Goal: Entertainment & Leisure: Browse casually

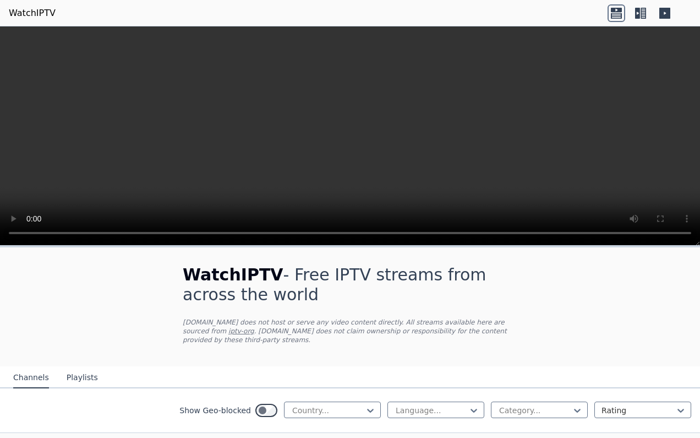
click at [346, 131] on video at bounding box center [350, 135] width 700 height 219
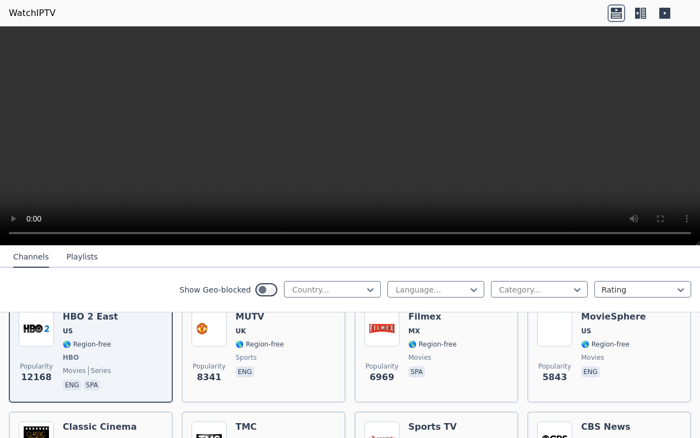
scroll to position [139, 0]
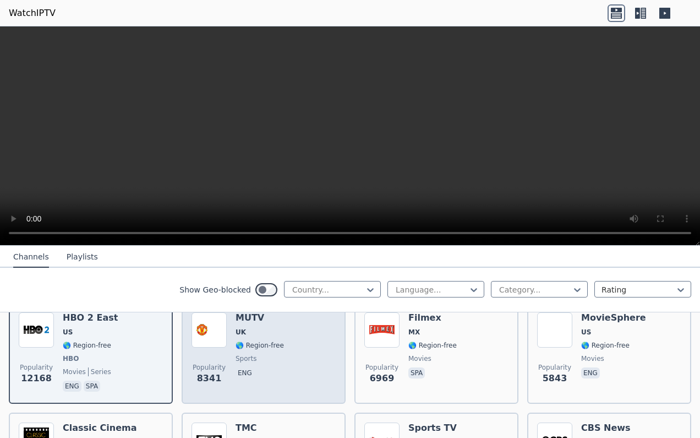
click at [285, 348] on div "Popularity 8341 MUTV [GEOGRAPHIC_DATA] 🌎 Region-free sports eng" at bounding box center [264, 352] width 144 height 81
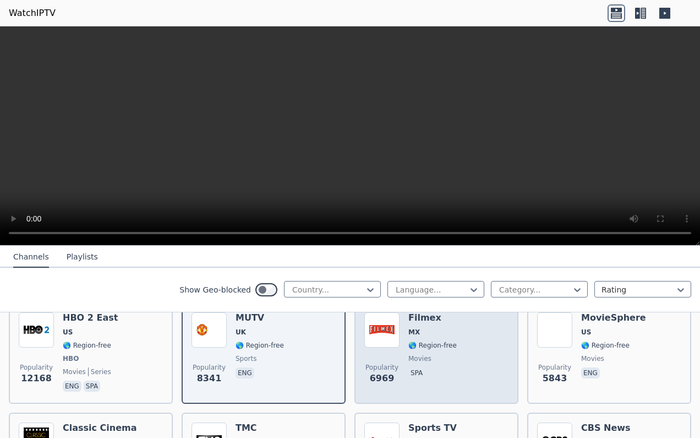
click at [445, 346] on span "🌎 Region-free" at bounding box center [433, 345] width 48 height 9
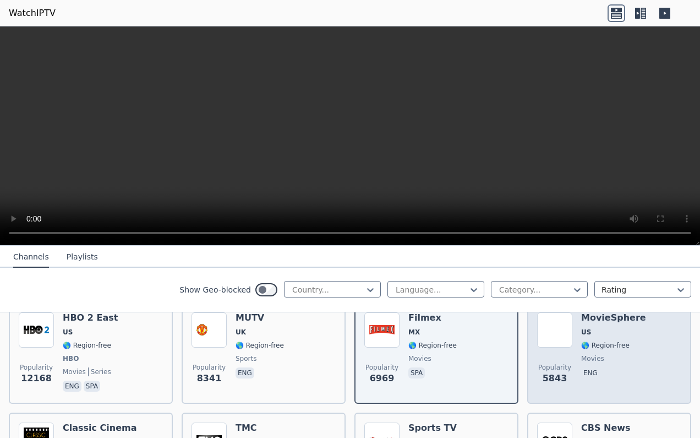
click at [584, 347] on span "🌎 Region-free" at bounding box center [605, 345] width 48 height 9
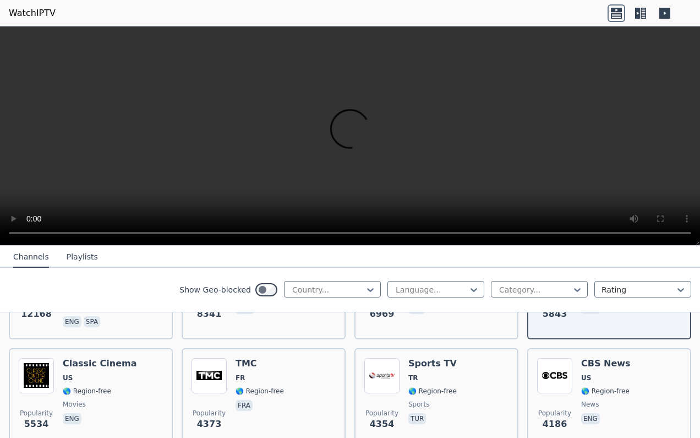
scroll to position [205, 0]
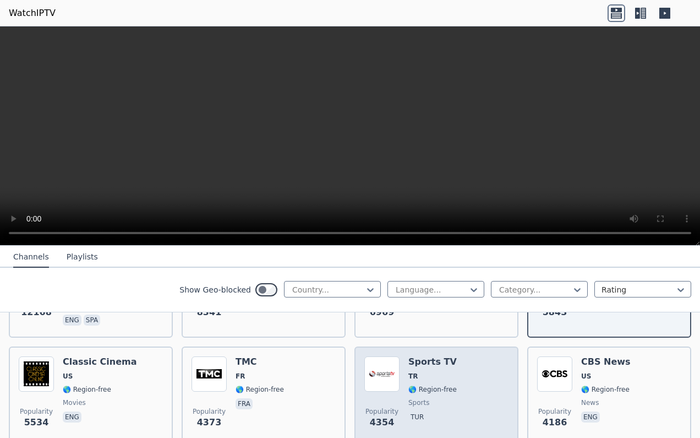
click at [400, 387] on div "Popularity 4354 Sports TV TR 🌎 Region-free sports tur" at bounding box center [437, 395] width 144 height 79
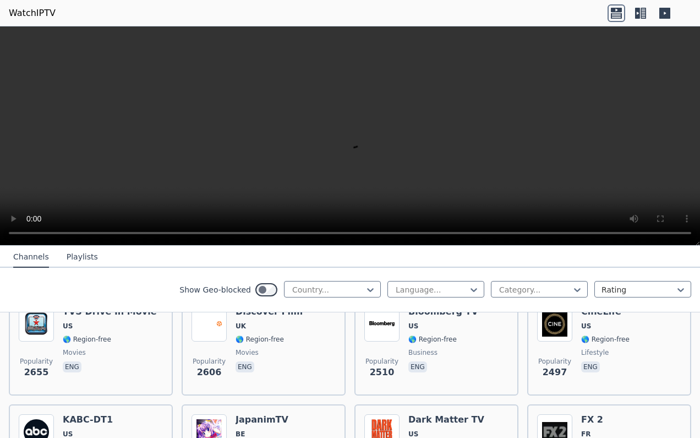
scroll to position [584, 0]
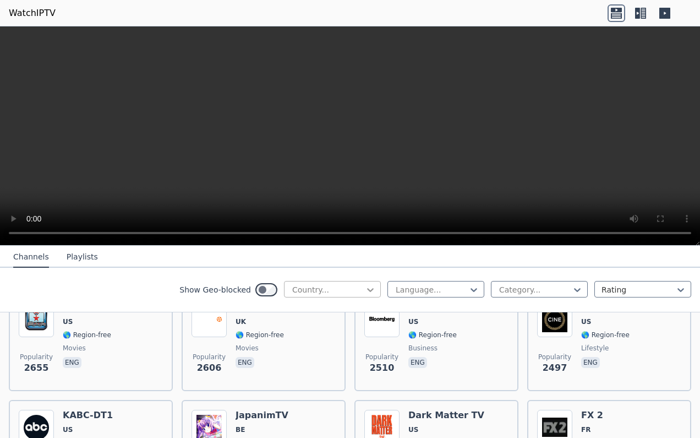
click at [366, 285] on icon at bounding box center [370, 289] width 11 height 11
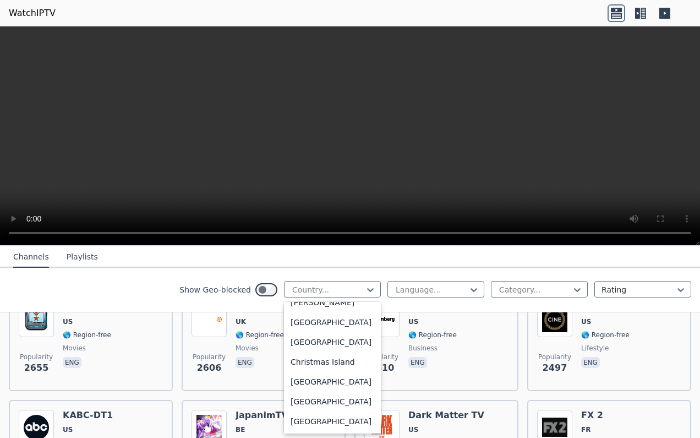
scroll to position [746, 0]
click at [329, 351] on div "[GEOGRAPHIC_DATA]" at bounding box center [332, 341] width 97 height 20
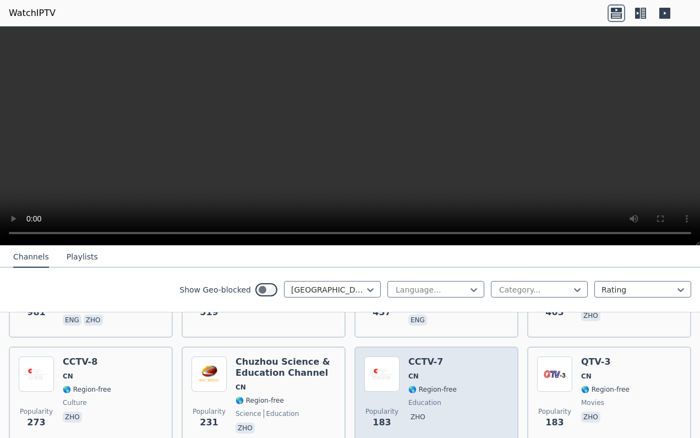
scroll to position [205, 0]
click at [380, 378] on img at bounding box center [382, 374] width 35 height 35
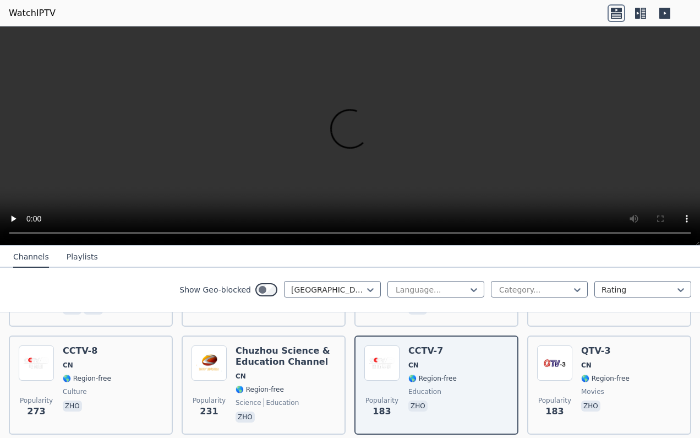
scroll to position [221, 0]
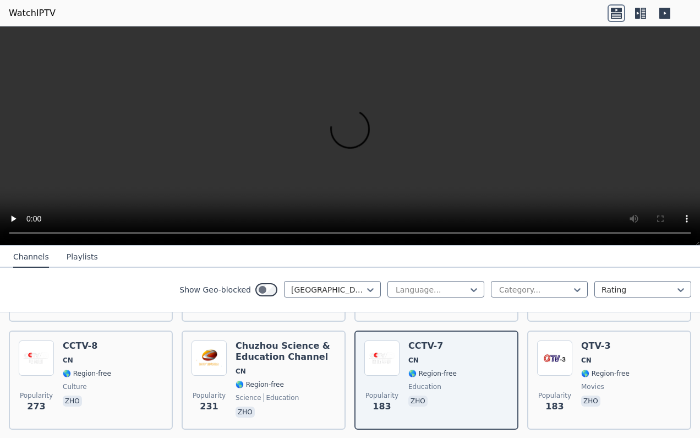
click at [667, 234] on video at bounding box center [350, 135] width 700 height 219
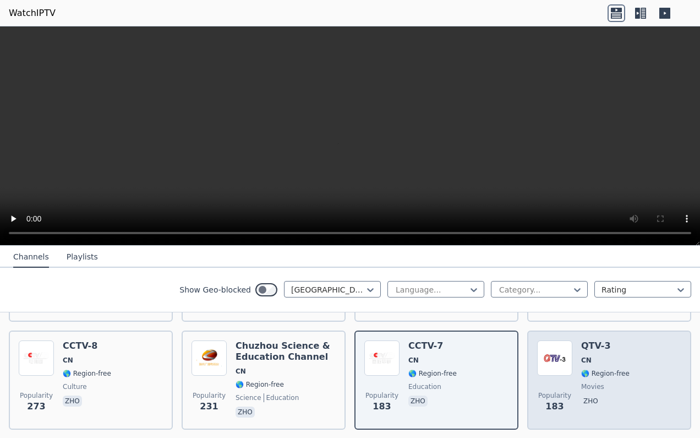
click at [579, 374] on div "Popularity 183 QTV-3 CN 🌎 Region-free movies zho" at bounding box center [609, 379] width 144 height 79
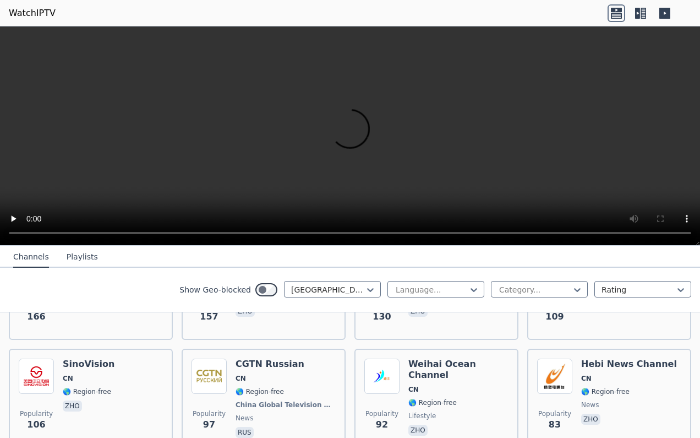
scroll to position [416, 0]
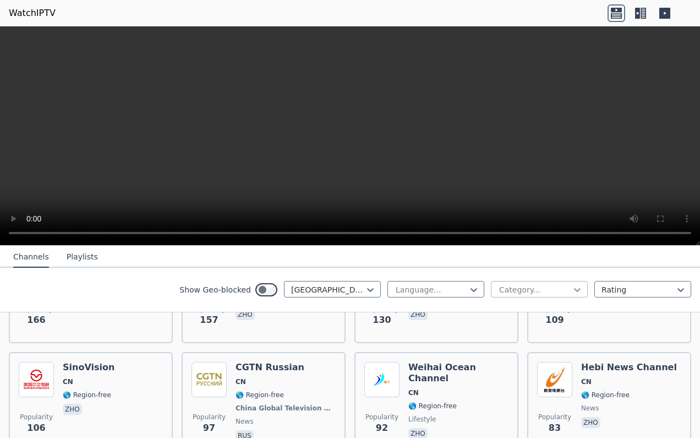
click at [575, 285] on icon at bounding box center [577, 289] width 11 height 11
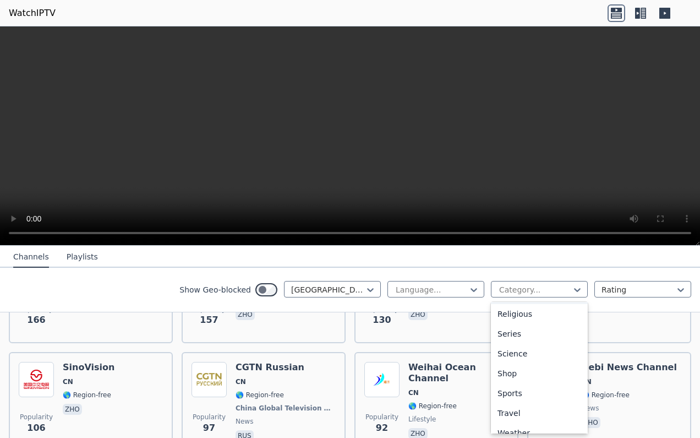
scroll to position [395, 0]
click at [530, 392] on div "Sports" at bounding box center [539, 394] width 97 height 20
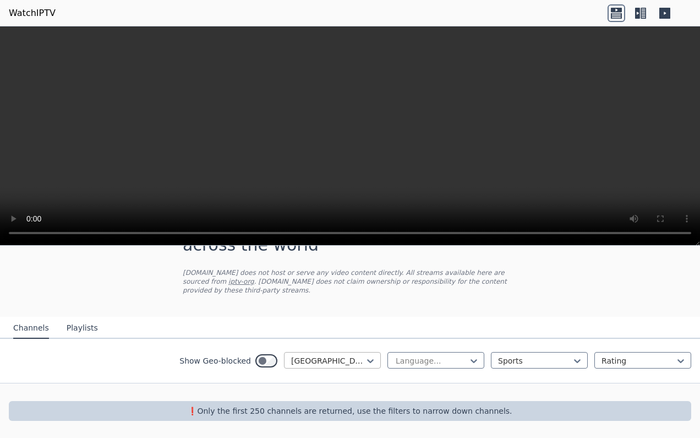
click at [365, 362] on div at bounding box center [328, 360] width 74 height 11
click at [336, 386] on div "All countries" at bounding box center [332, 385] width 97 height 20
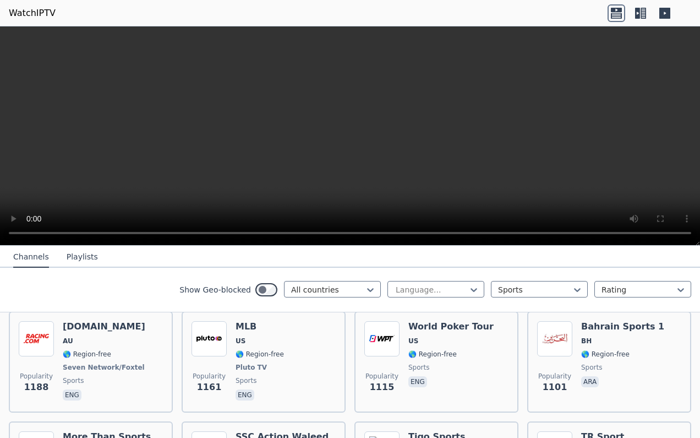
scroll to position [672, 0]
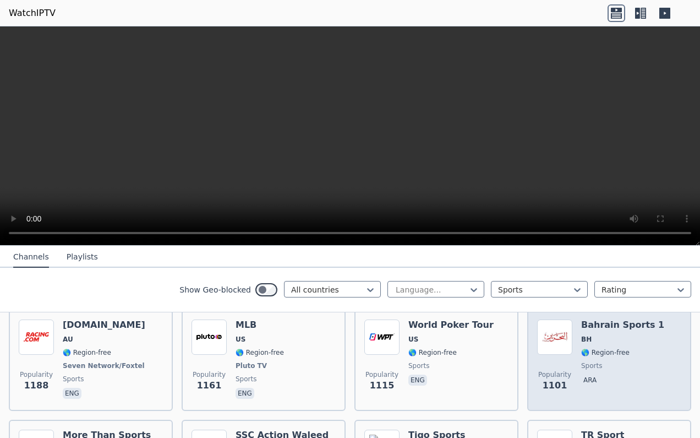
click at [566, 344] on img at bounding box center [554, 336] width 35 height 35
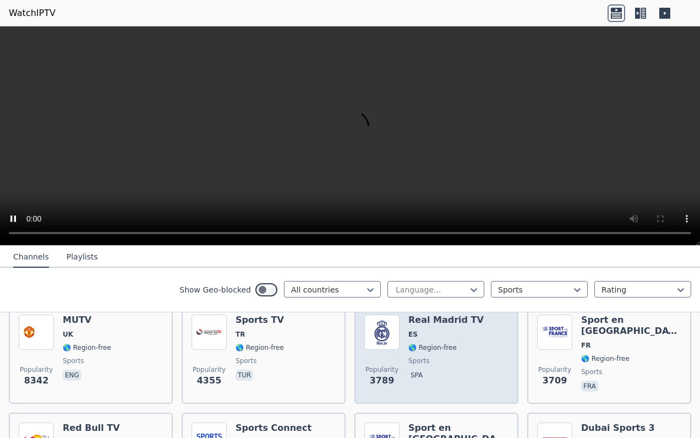
scroll to position [155, 0]
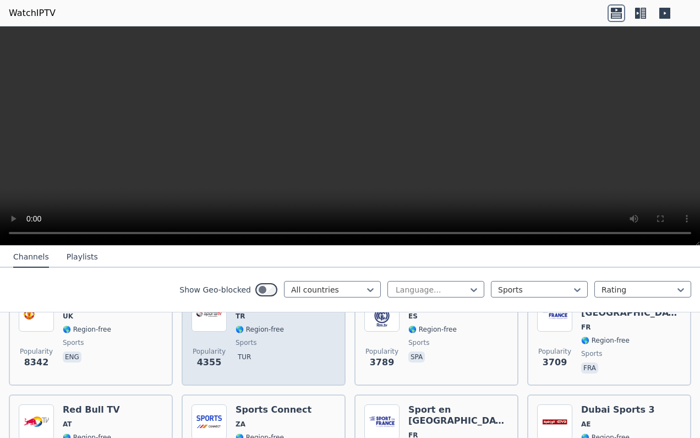
click at [278, 344] on span "sports" at bounding box center [260, 342] width 48 height 9
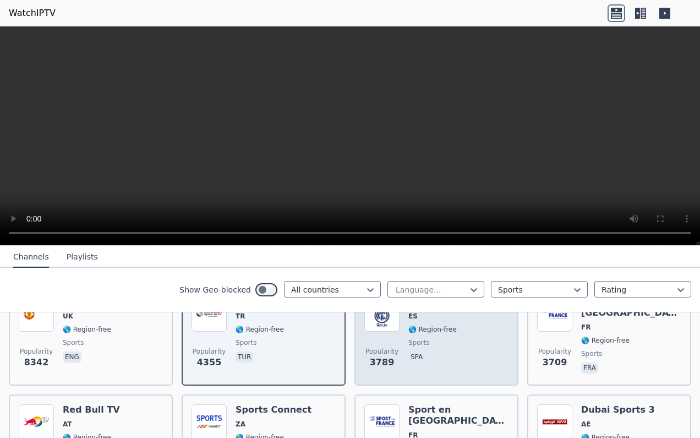
click at [454, 347] on div "Real Madrid TV ES 🌎 Region-free sports spa" at bounding box center [446, 335] width 75 height 79
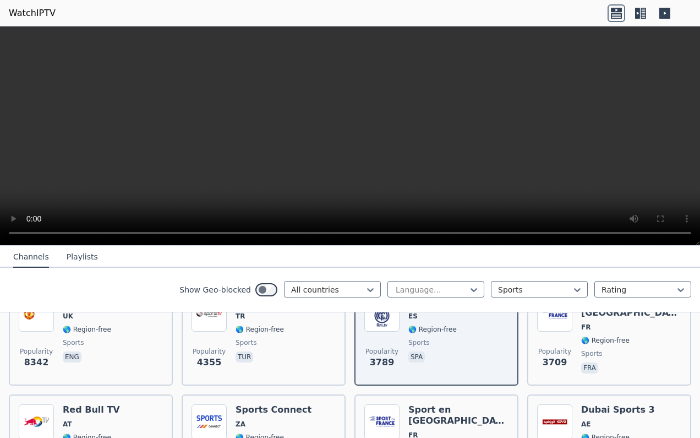
click at [662, 232] on video at bounding box center [350, 135] width 700 height 219
click at [373, 288] on icon at bounding box center [370, 290] width 7 height 4
type input "****"
click at [308, 312] on div "[GEOGRAPHIC_DATA]" at bounding box center [332, 314] width 97 height 20
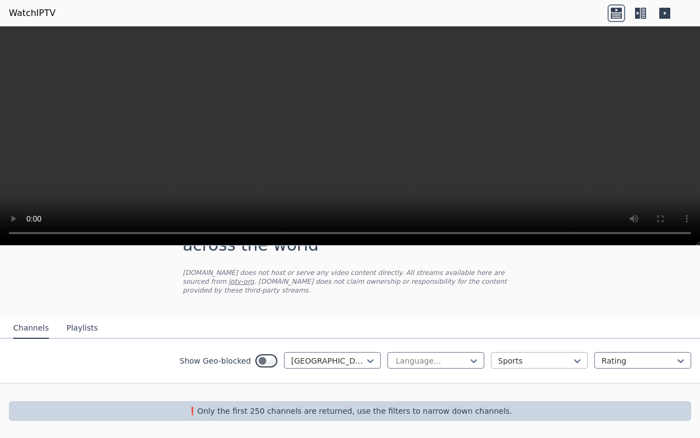
click at [525, 358] on div at bounding box center [535, 360] width 74 height 11
click at [525, 378] on div "All categories" at bounding box center [539, 385] width 97 height 20
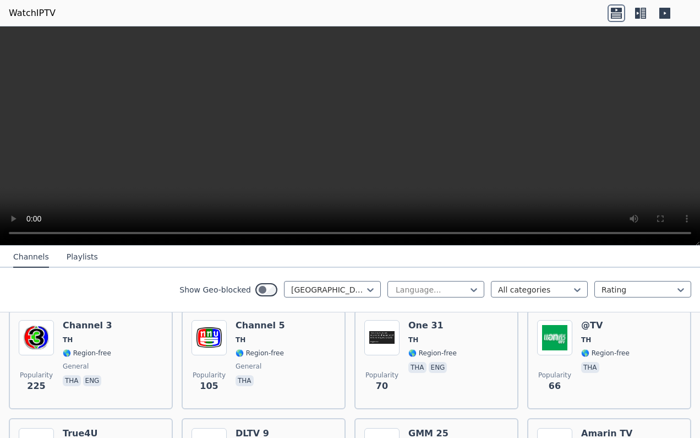
scroll to position [130, 0]
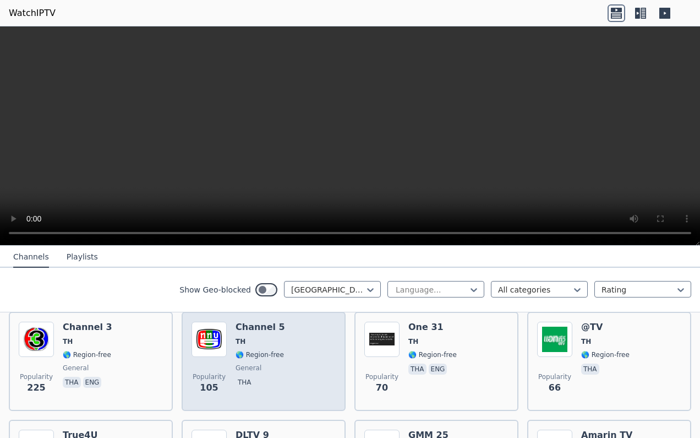
click at [243, 345] on span "TH" at bounding box center [241, 341] width 10 height 9
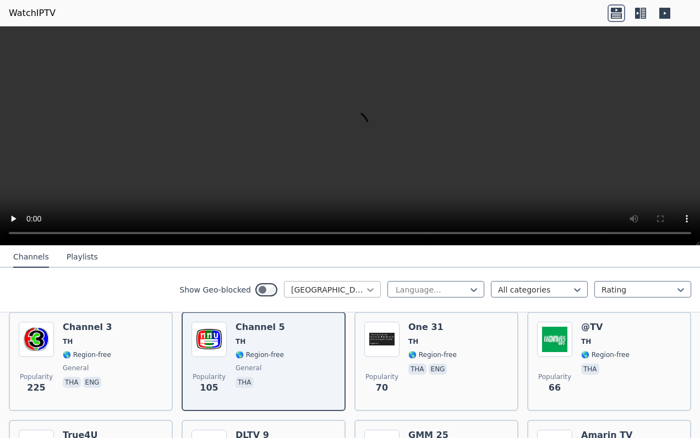
click at [369, 286] on icon at bounding box center [370, 289] width 11 height 11
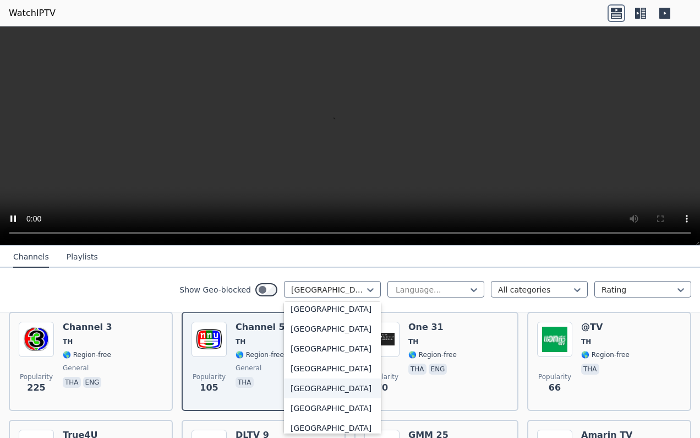
scroll to position [2670, 0]
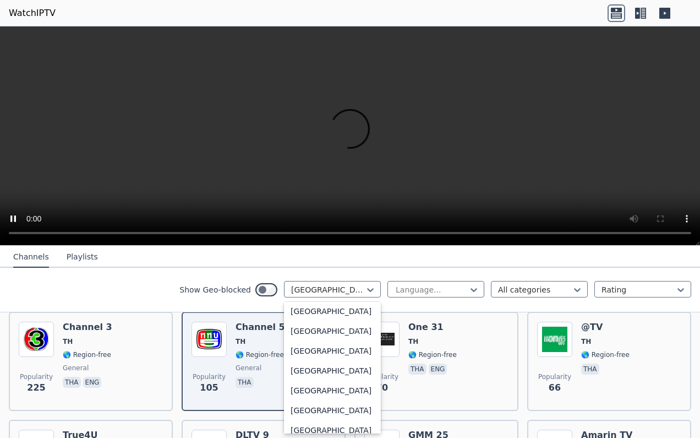
click at [340, 301] on div "[GEOGRAPHIC_DATA]" at bounding box center [332, 291] width 97 height 20
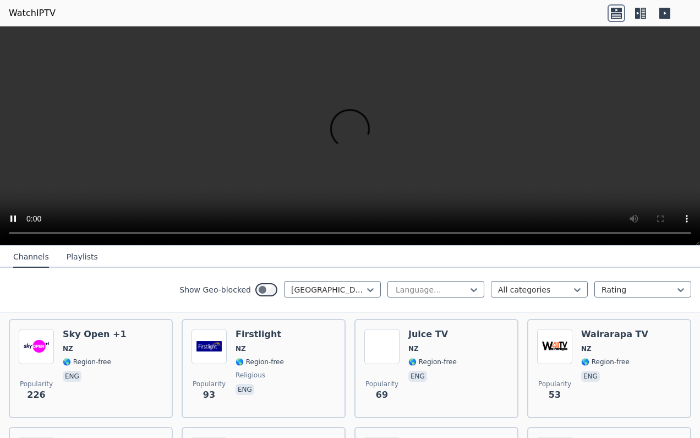
scroll to position [124, 0]
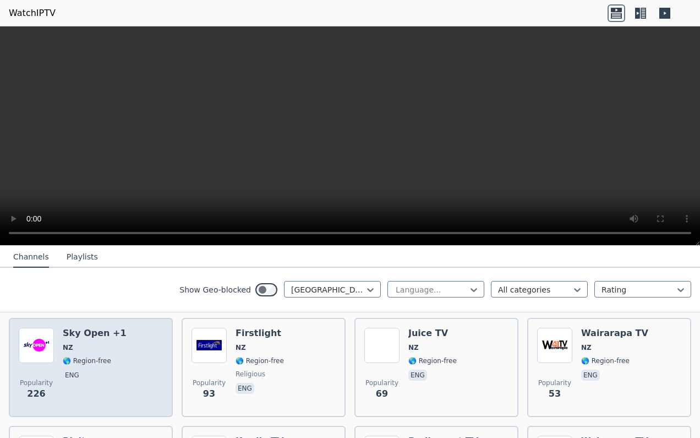
click at [85, 359] on span "🌎 Region-free" at bounding box center [87, 360] width 48 height 9
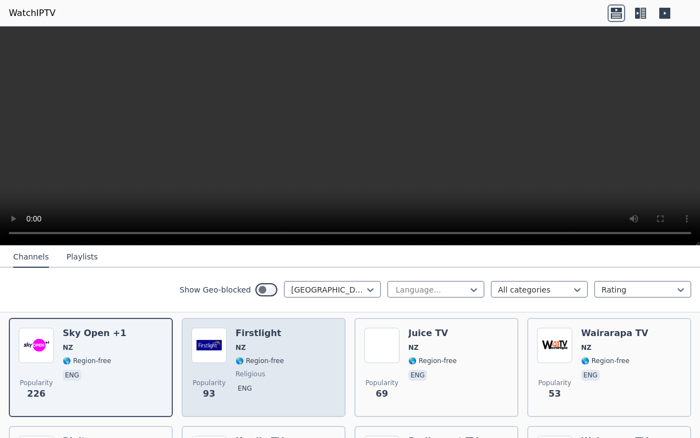
click at [252, 368] on div "Firstlight NZ 🌎 Region-free religious eng" at bounding box center [260, 367] width 48 height 79
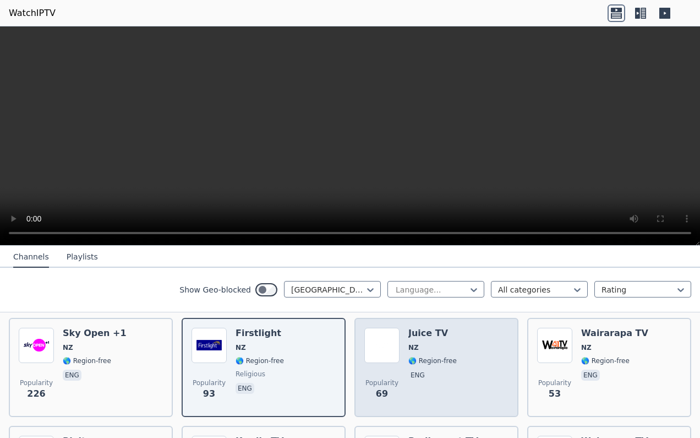
click at [437, 356] on span "🌎 Region-free" at bounding box center [433, 360] width 48 height 9
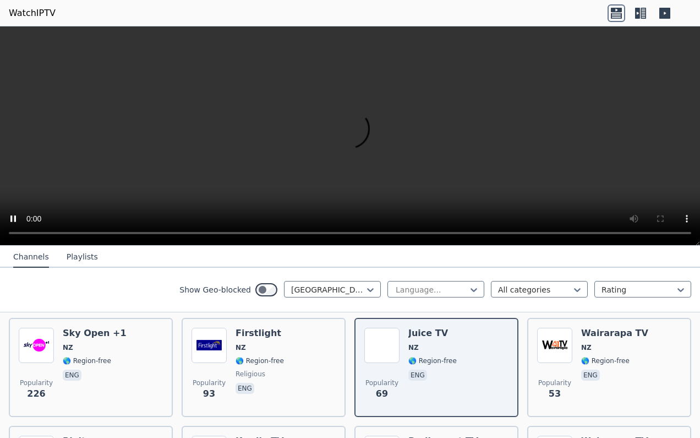
scroll to position [0, 0]
